Goal: Navigation & Orientation: Find specific page/section

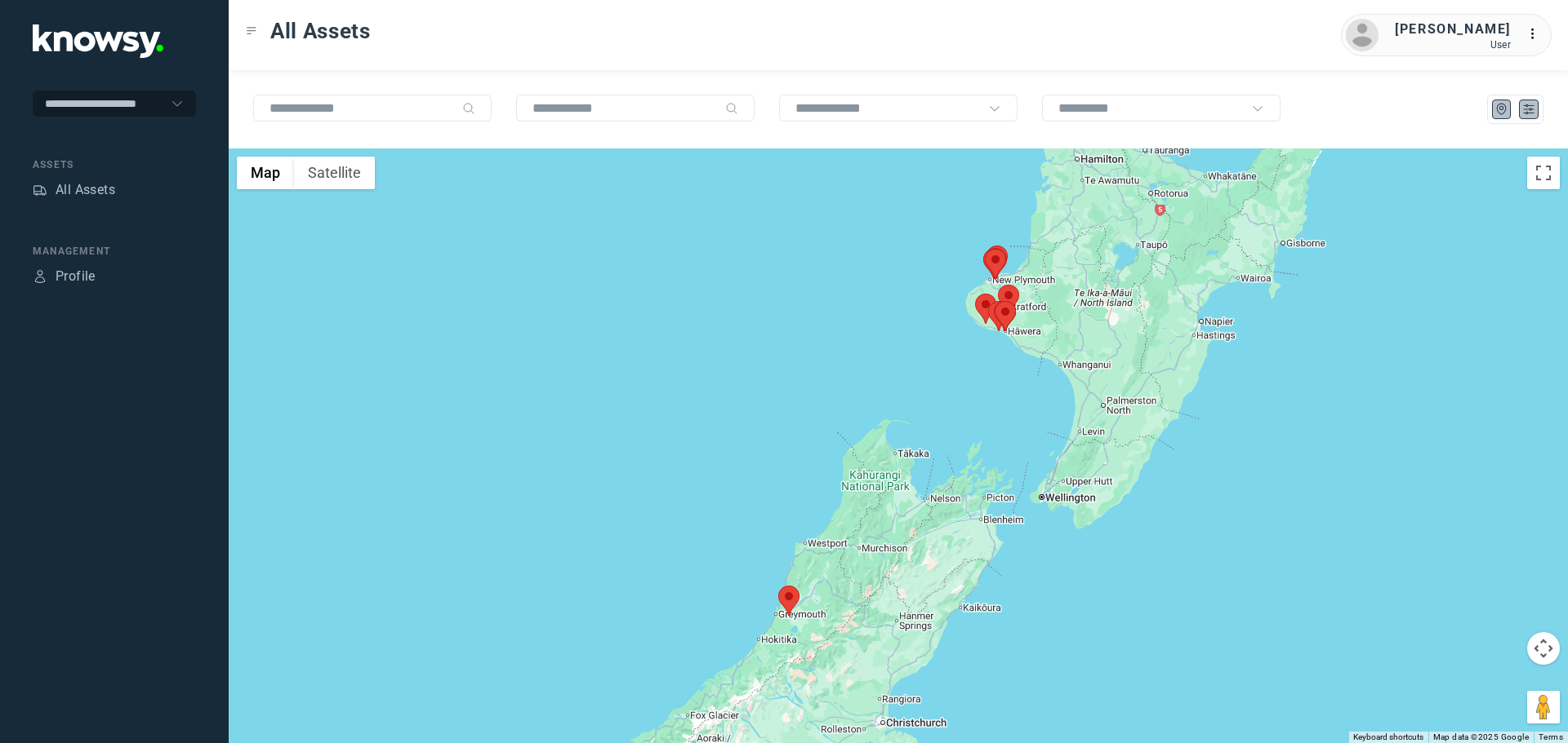
click at [1522, 106] on icon "List" at bounding box center [1528, 109] width 14 height 14
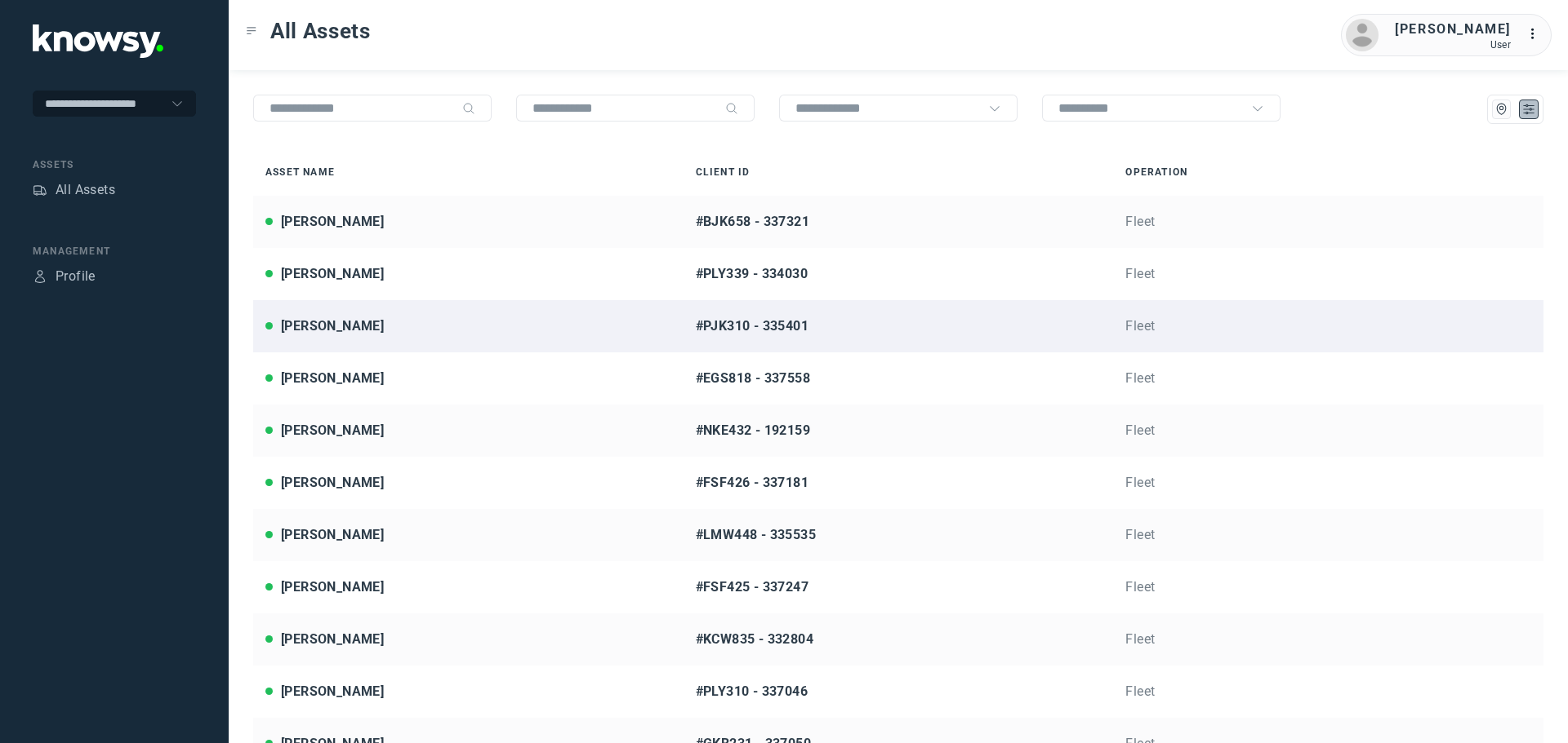
click at [391, 328] on div "Brendan Mobbs" at bounding box center [468, 326] width 406 height 19
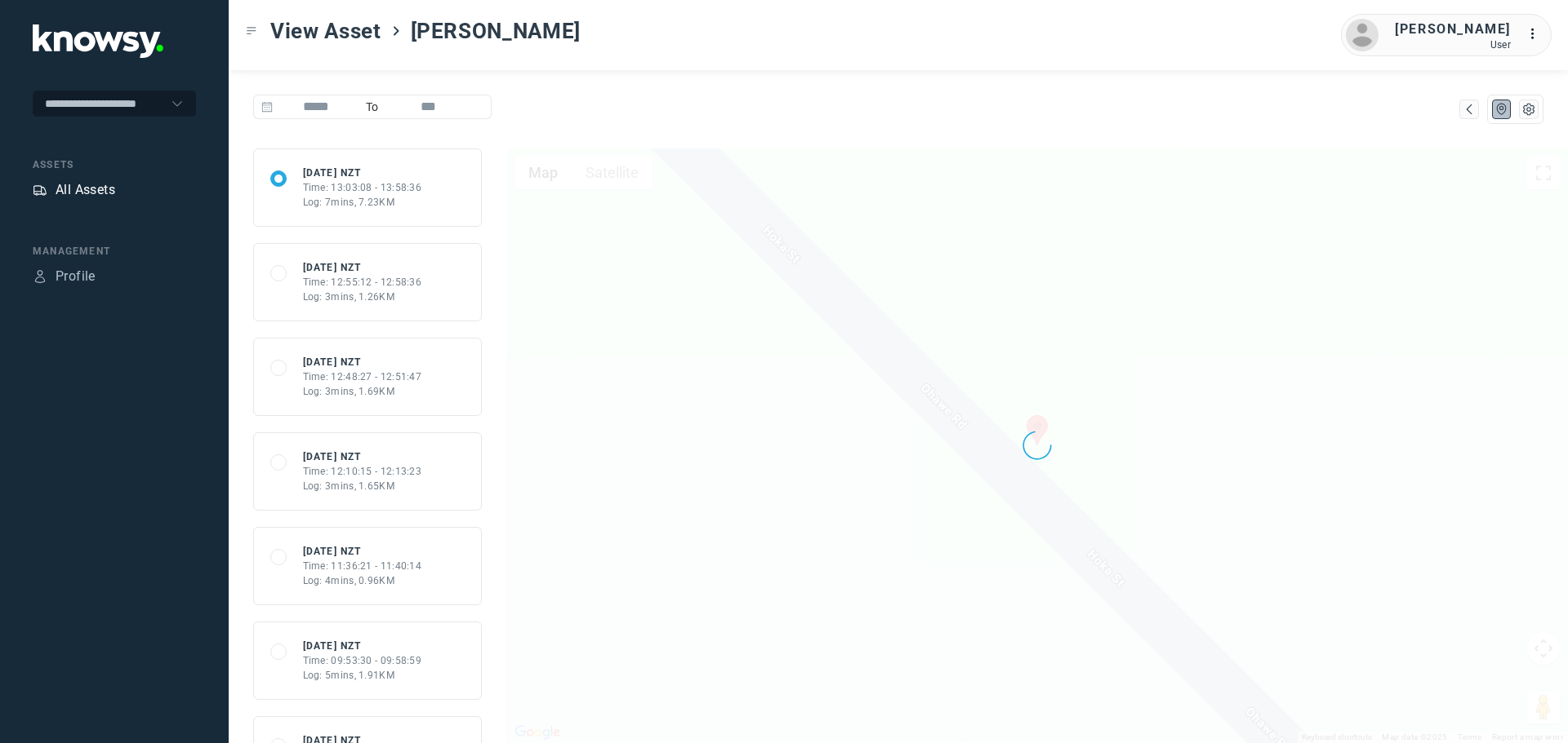
click at [93, 185] on div "All Assets" at bounding box center [86, 190] width 60 height 19
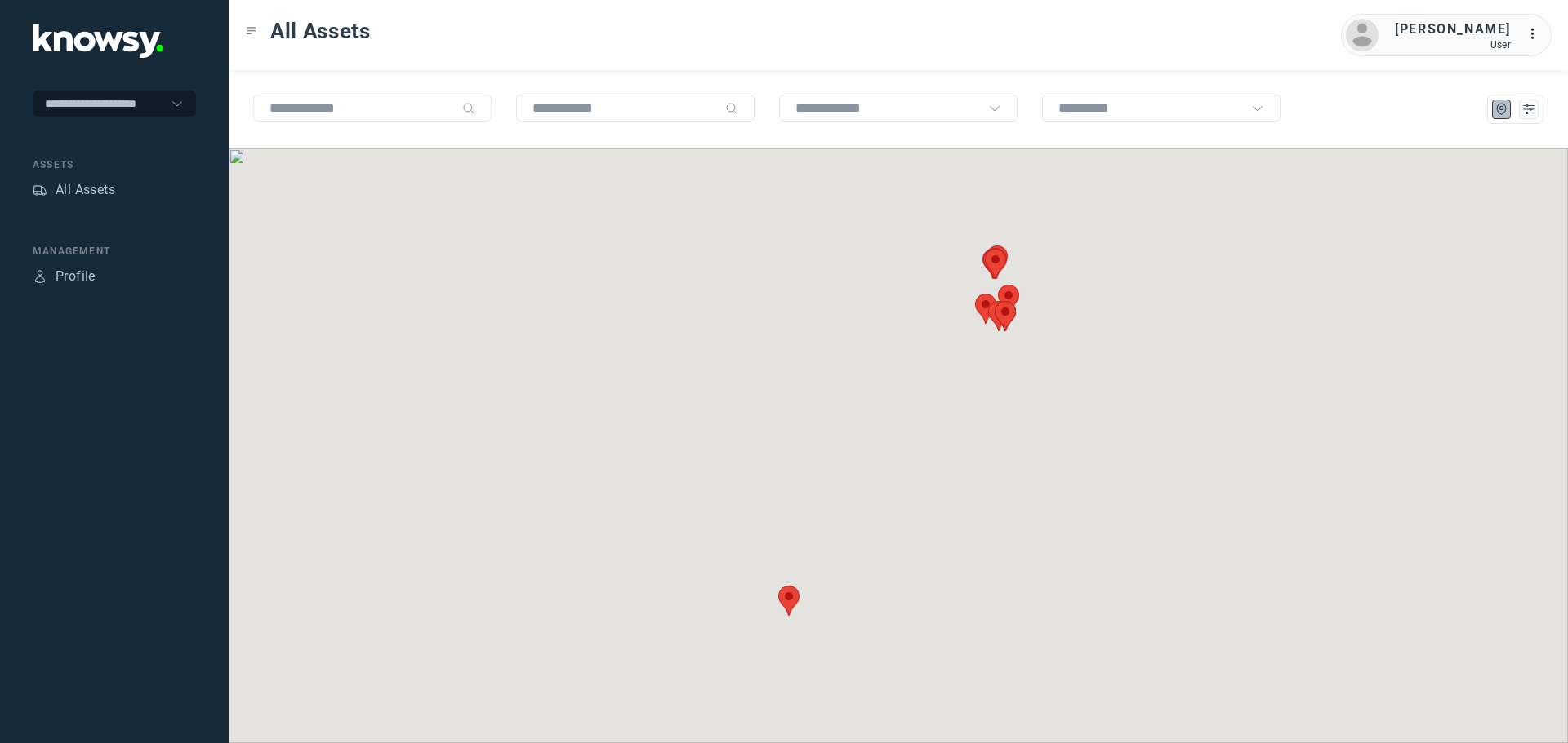
drag, startPoint x: 79, startPoint y: 178, endPoint x: 91, endPoint y: 180, distance: 12.2
click at [80, 177] on nav "Assets All Assets" at bounding box center [114, 179] width 163 height 45
click at [96, 186] on div "All Assets" at bounding box center [86, 190] width 60 height 19
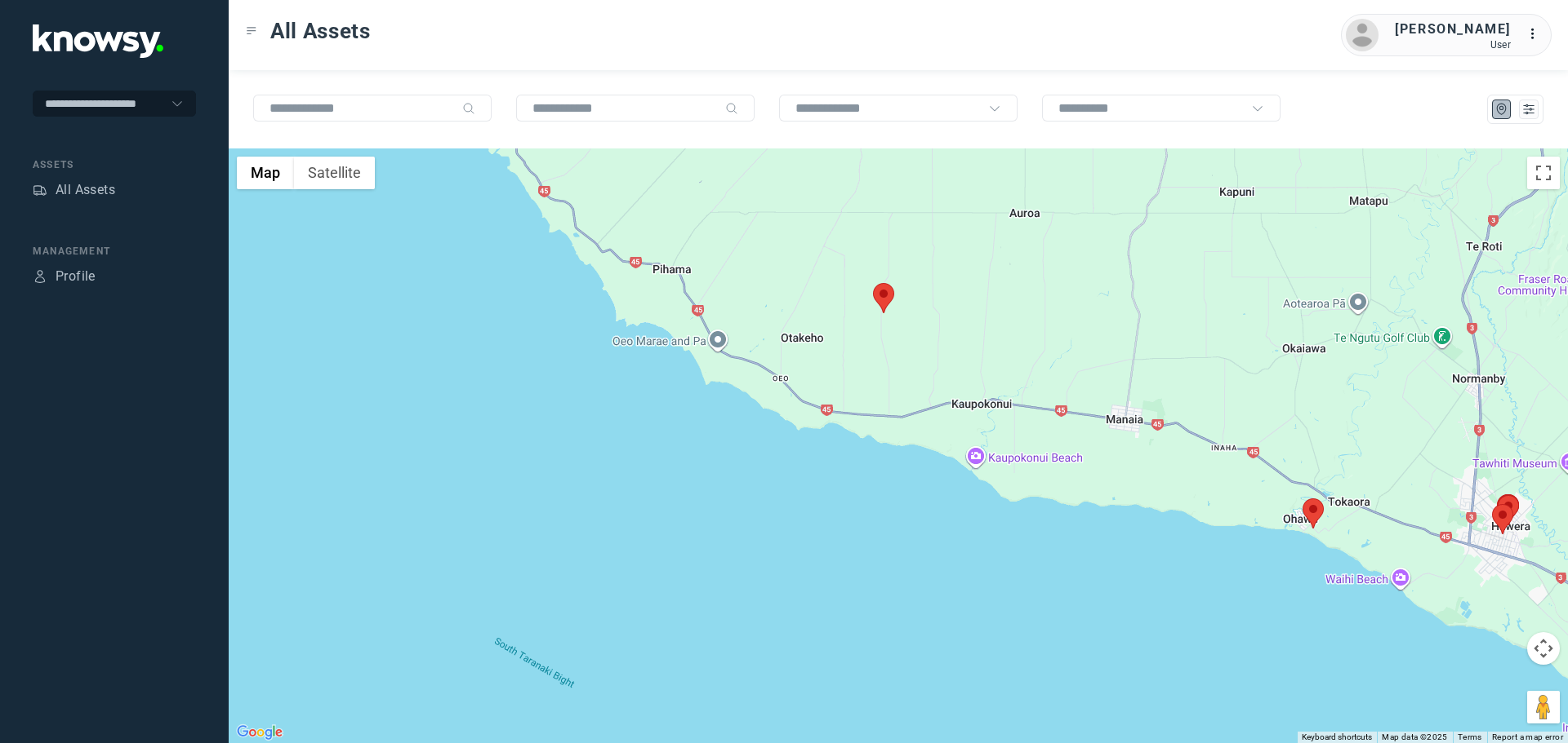
click at [873, 283] on area at bounding box center [873, 283] width 0 height 0
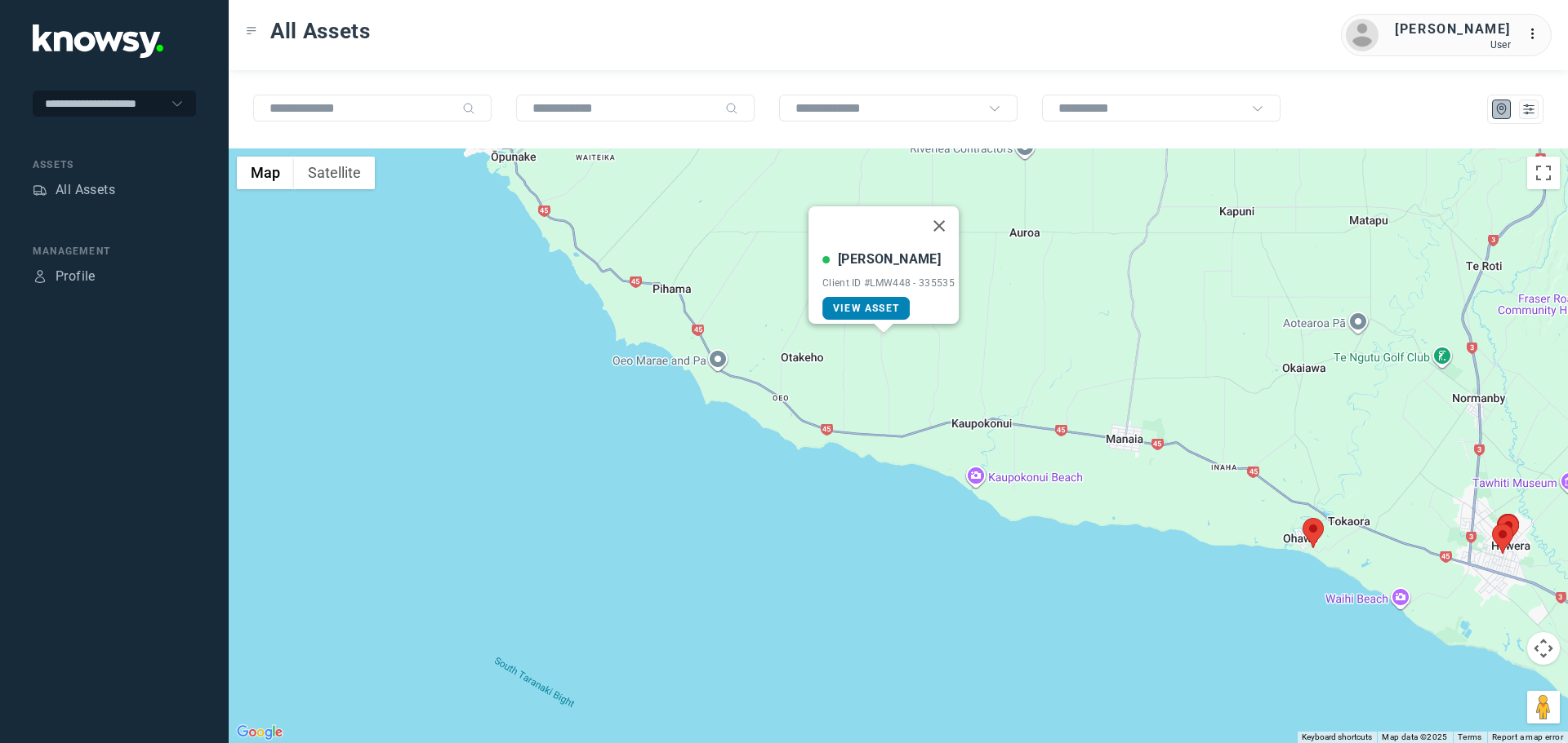
click at [885, 297] on link "View Asset" at bounding box center [866, 309] width 87 height 23
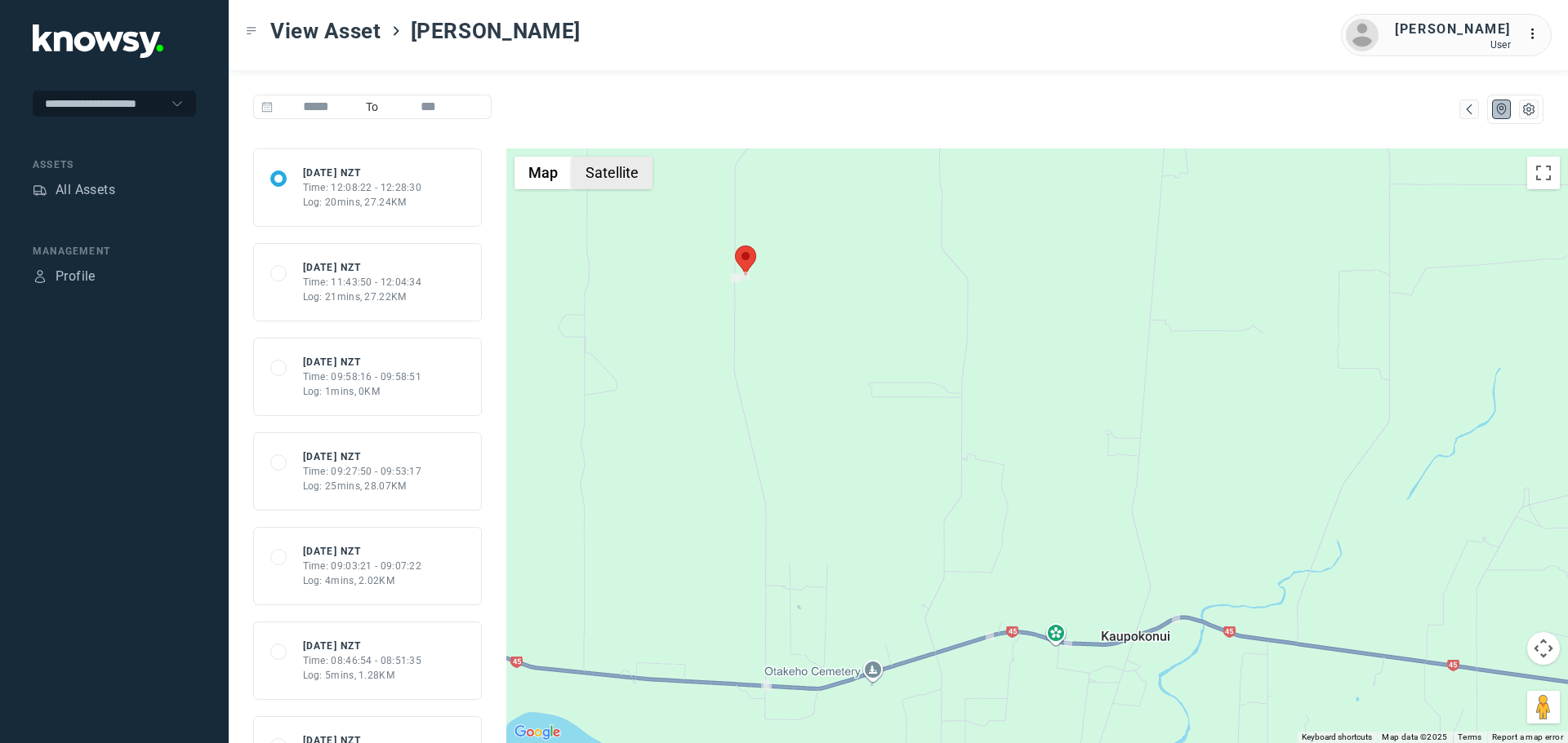
click at [614, 177] on button "Satellite" at bounding box center [612, 173] width 81 height 33
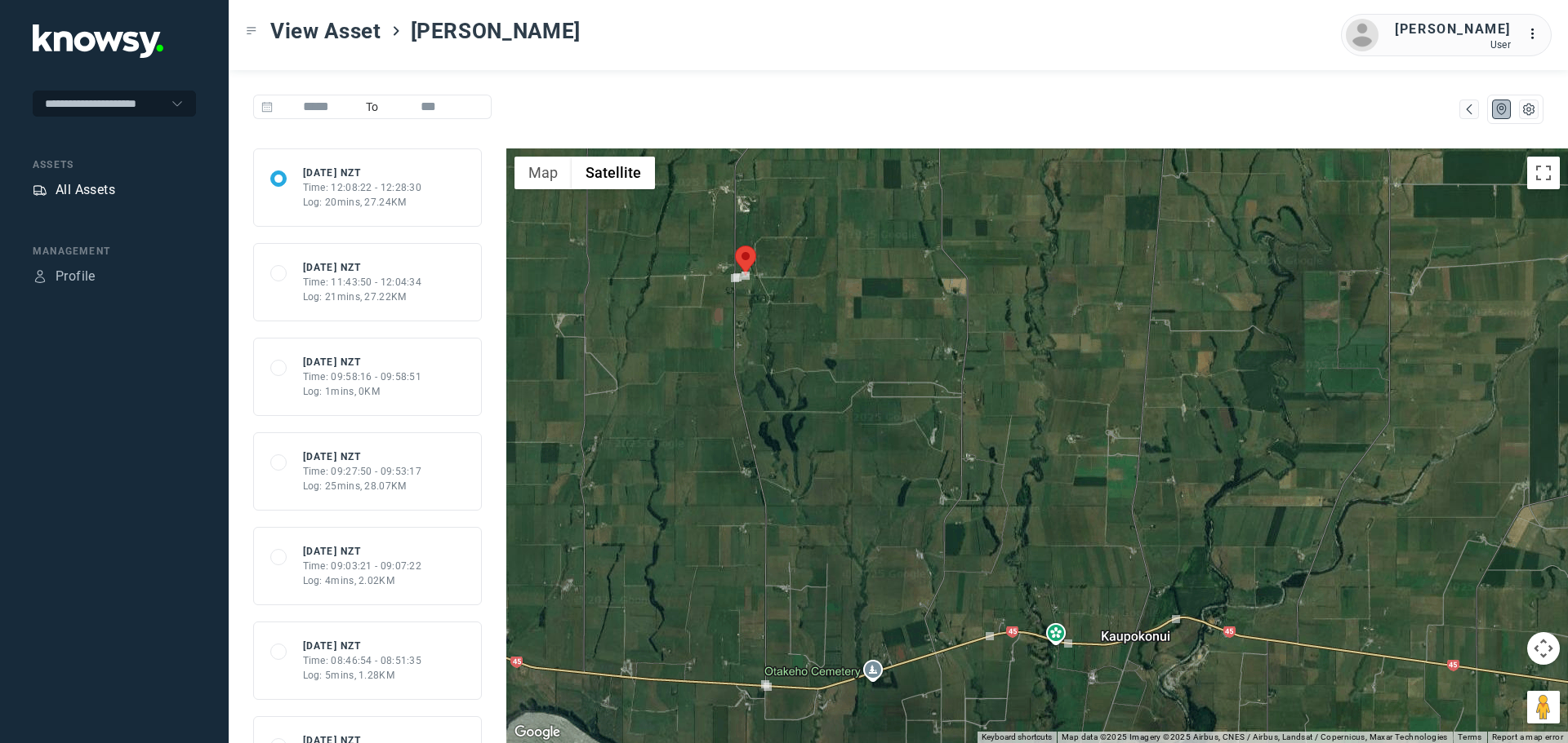
click at [78, 188] on div "All Assets" at bounding box center [86, 190] width 60 height 19
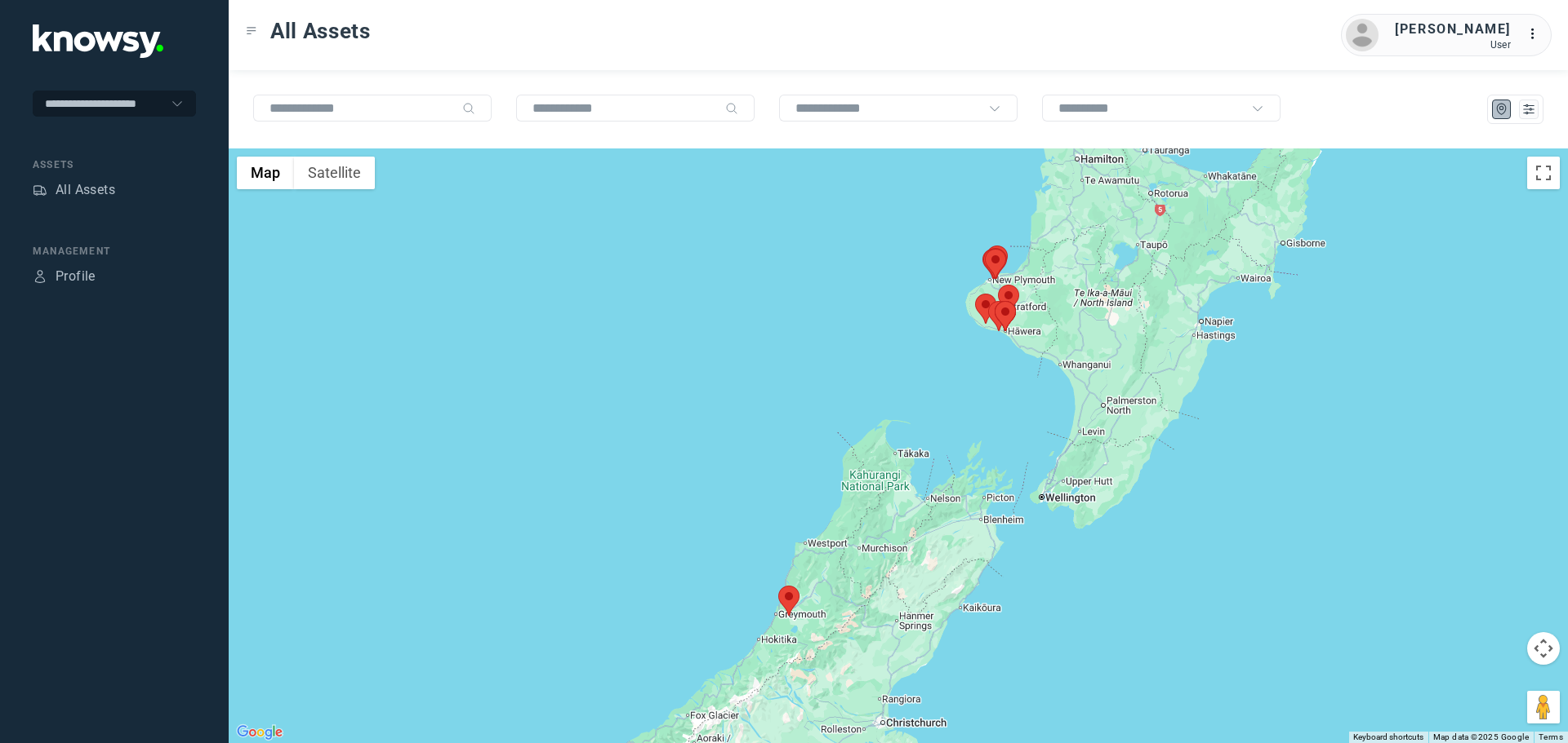
click at [759, 54] on div "All Assets [PERSON_NAME] User ..." at bounding box center [898, 35] width 1339 height 70
